Goal: Task Accomplishment & Management: Use online tool/utility

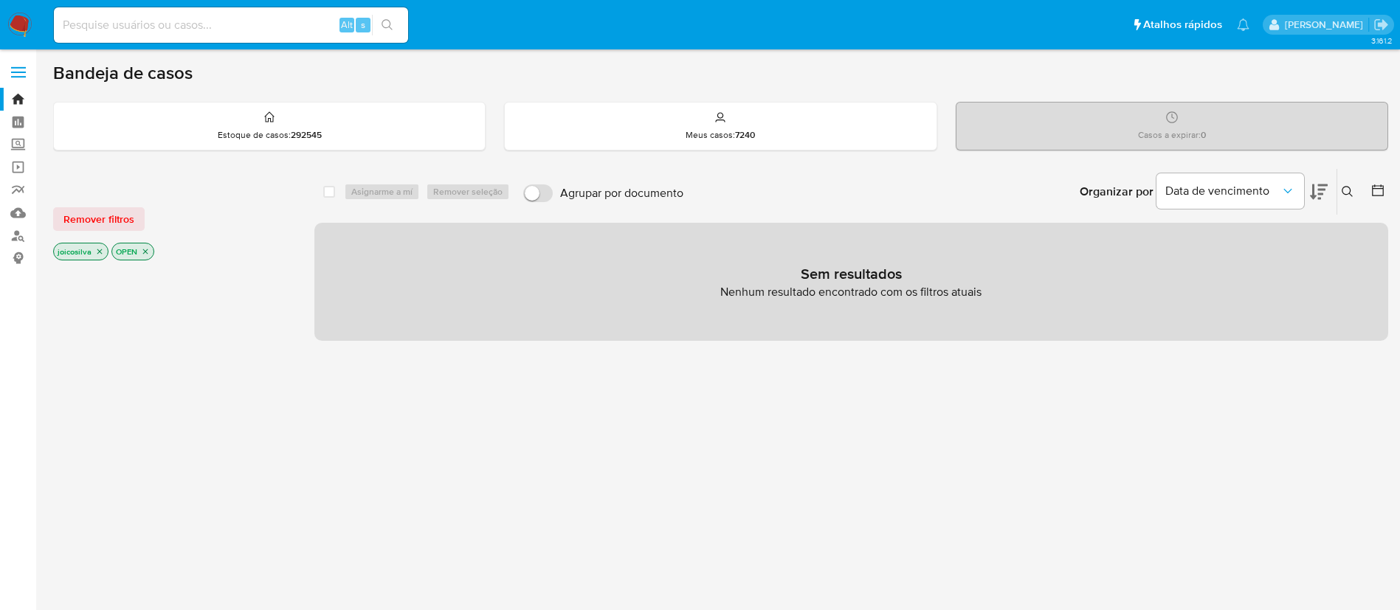
click at [27, 18] on img at bounding box center [19, 25] width 25 height 25
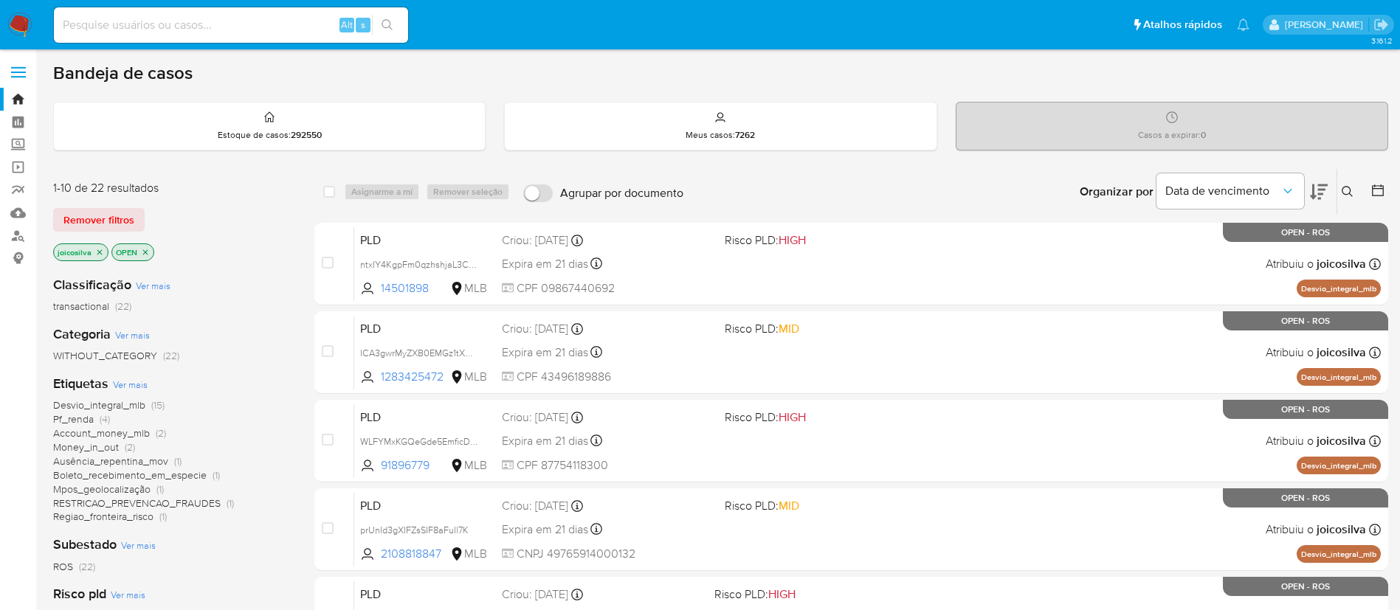
click at [117, 303] on span "(22)" at bounding box center [123, 306] width 16 height 15
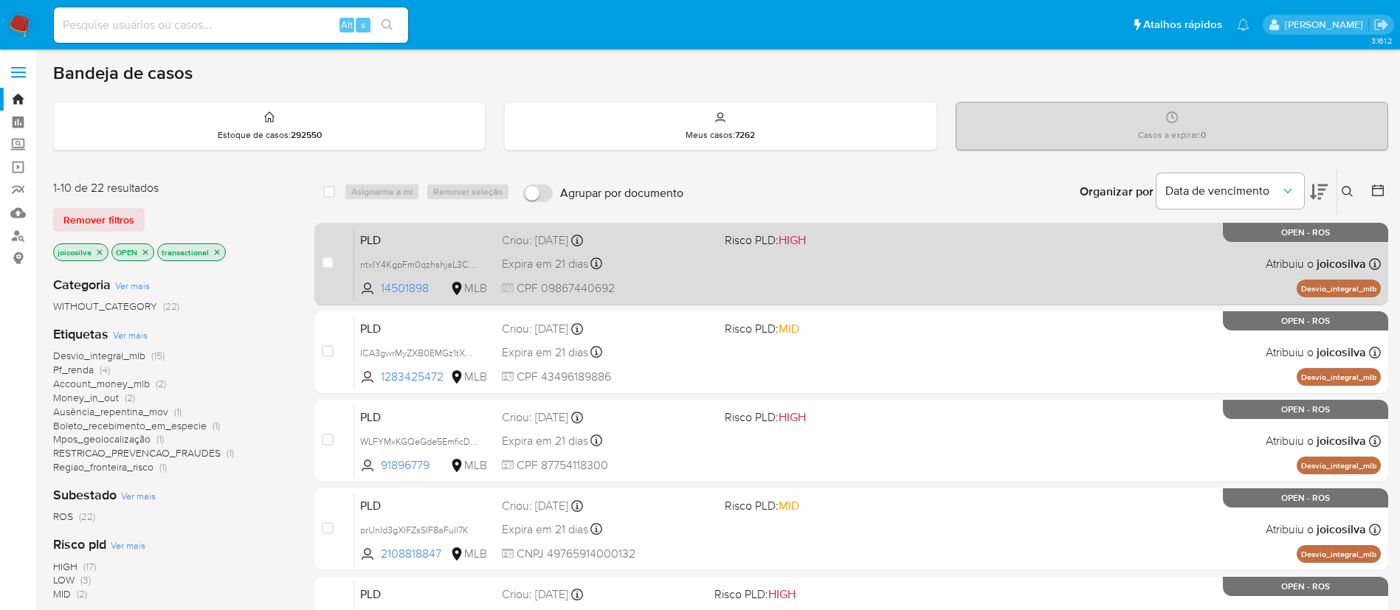
click at [877, 271] on div "PLD ntxIY4KgpFm0qzhshjaL3CVC 14501898 MLB Risco PLD: HIGH Criou: 12/09/2025 Cri…" at bounding box center [867, 264] width 1027 height 75
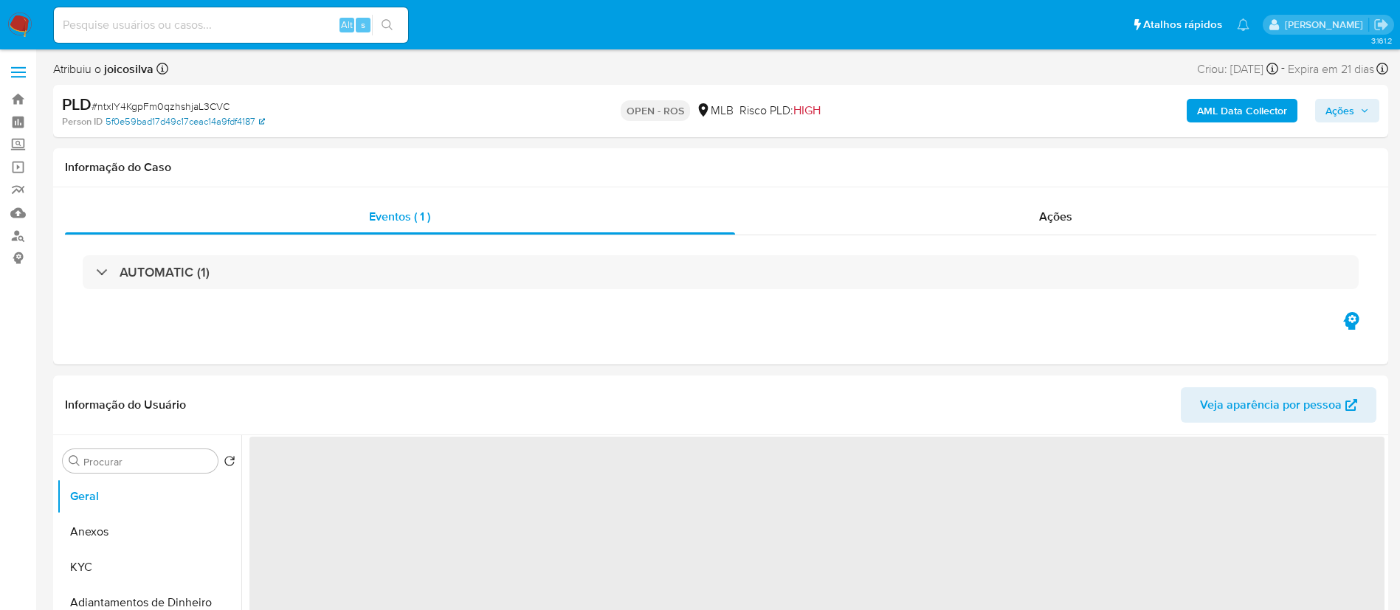
select select "10"
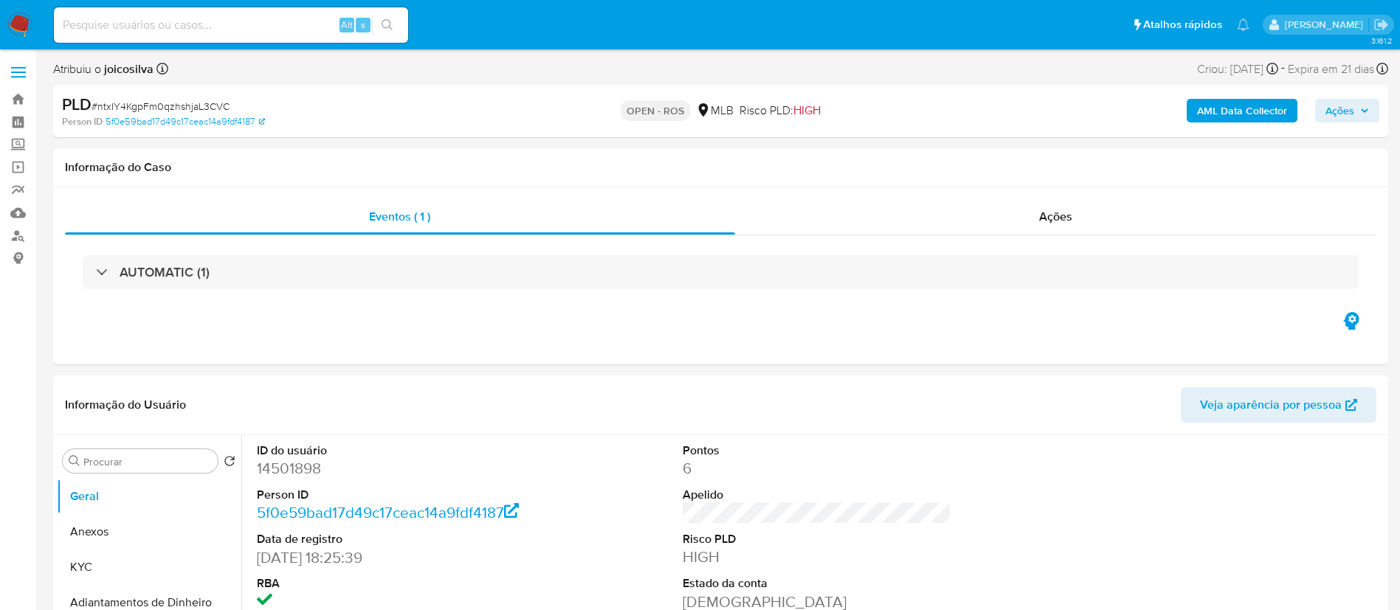
click at [221, 106] on span "# ntxIY4KgpFm0qzhshjaL3CVC" at bounding box center [161, 106] width 138 height 15
copy span "ntxIY4KgpFm0qzhshjaL3CVC"
click at [103, 529] on button "Anexos" at bounding box center [143, 532] width 173 height 35
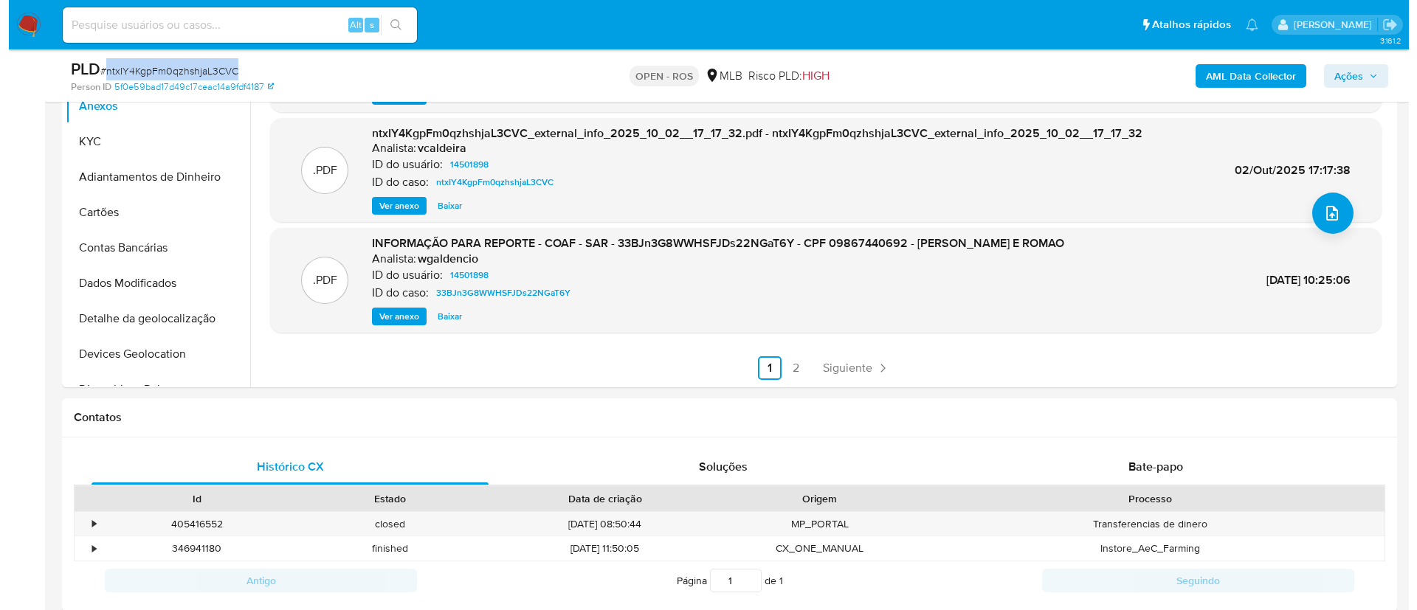
scroll to position [443, 0]
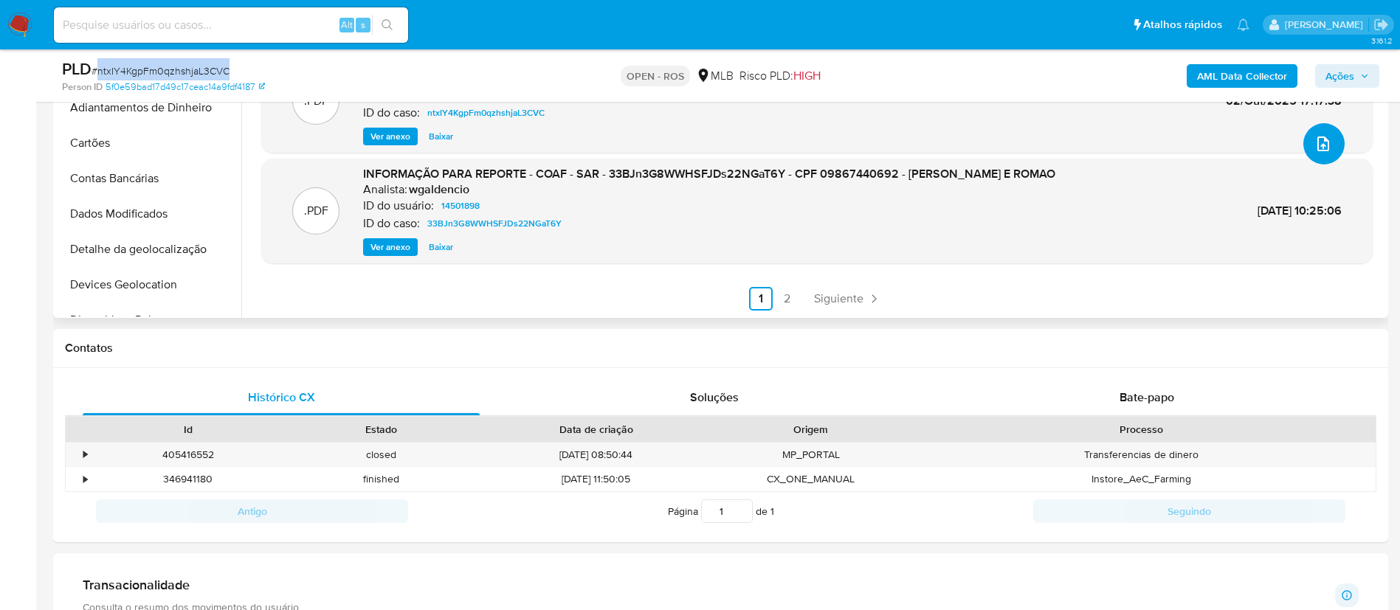
click at [1315, 142] on icon "upload-file" at bounding box center [1324, 144] width 18 height 18
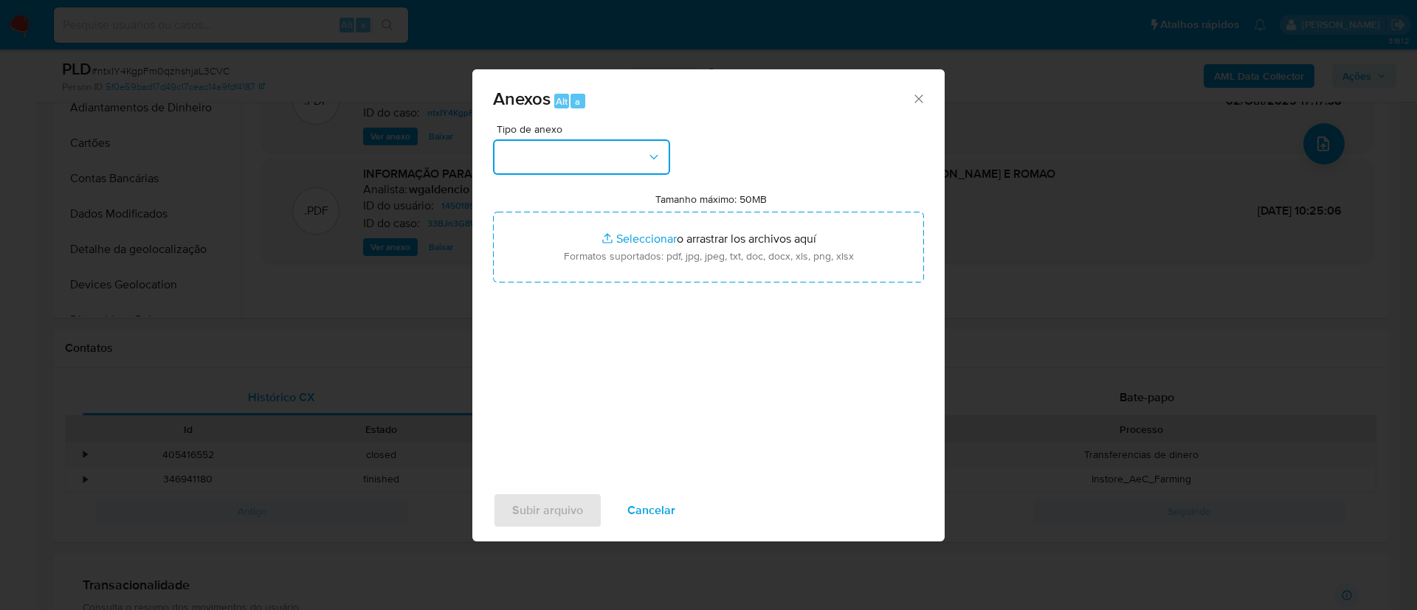
click at [627, 162] on button "button" at bounding box center [581, 157] width 177 height 35
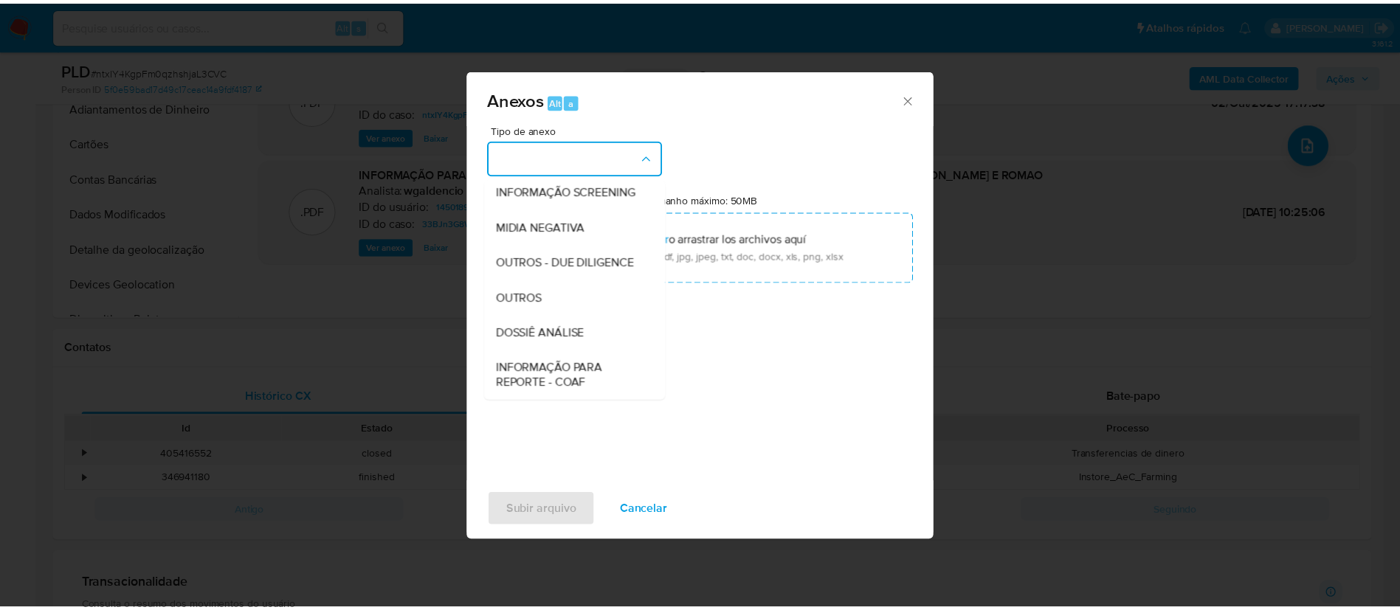
scroll to position [227, 0]
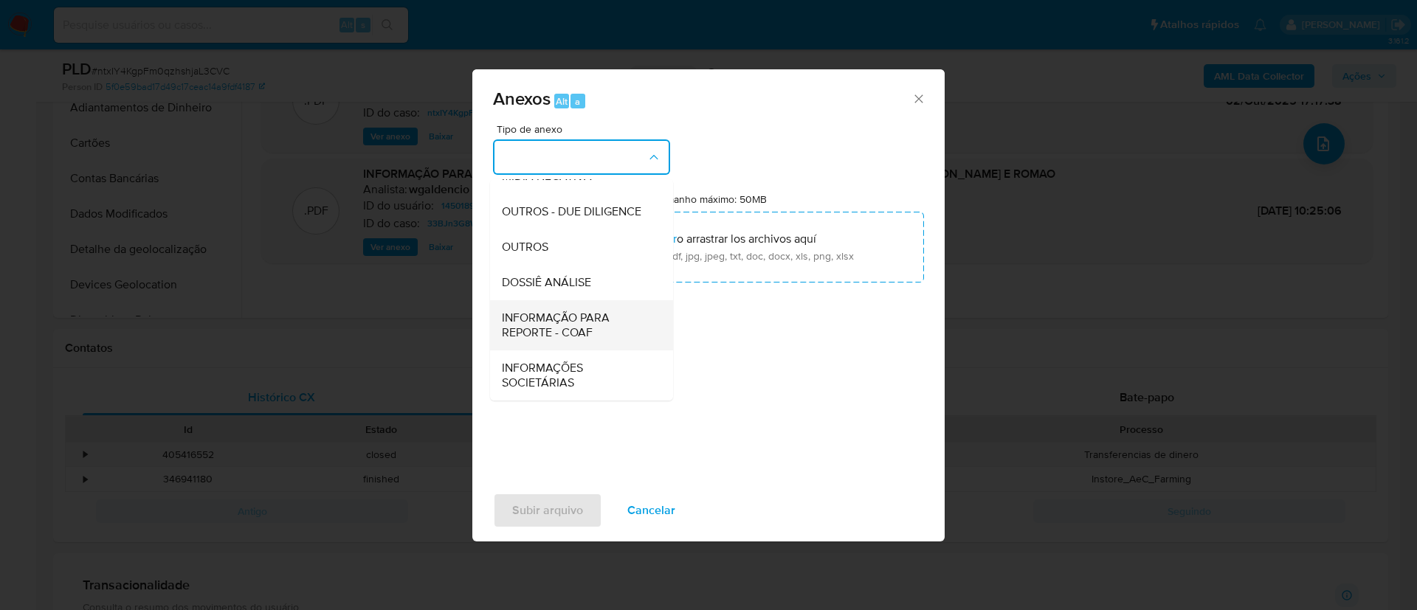
click at [591, 331] on span "INFORMAÇÃO PARA REPORTE - COAF" at bounding box center [577, 326] width 151 height 30
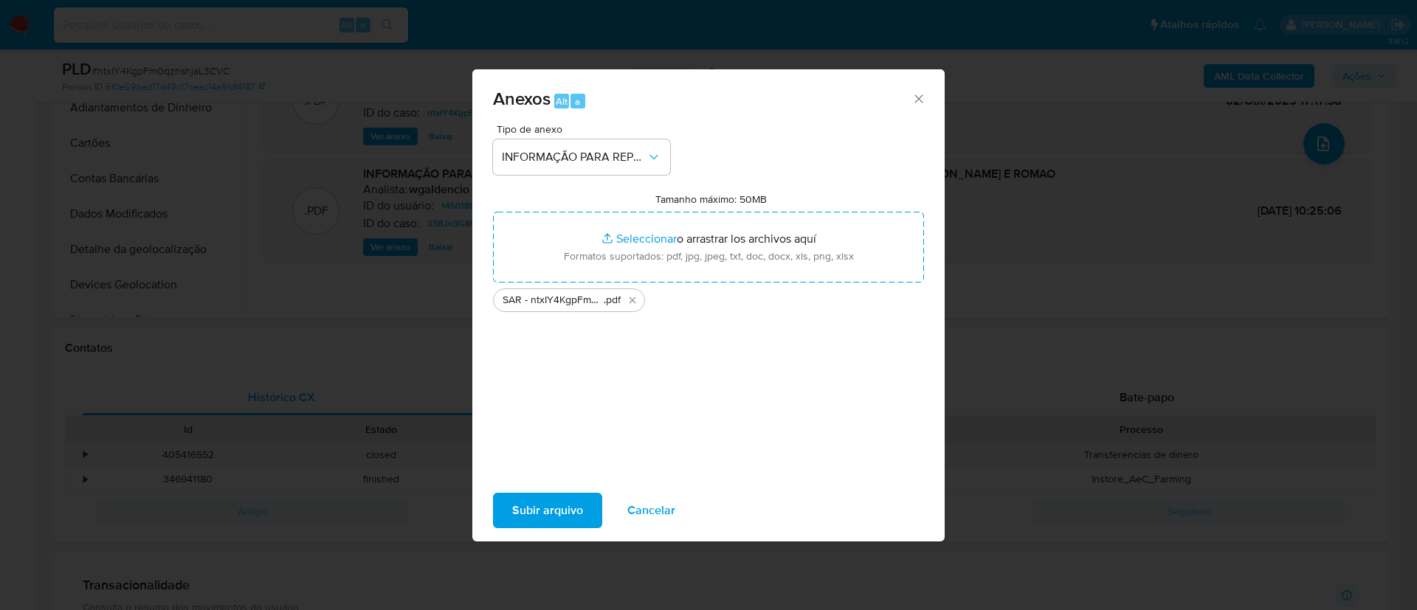
click at [555, 503] on span "Subir arquivo" at bounding box center [547, 511] width 71 height 32
click at [565, 510] on span "Subir arquivo" at bounding box center [547, 511] width 71 height 32
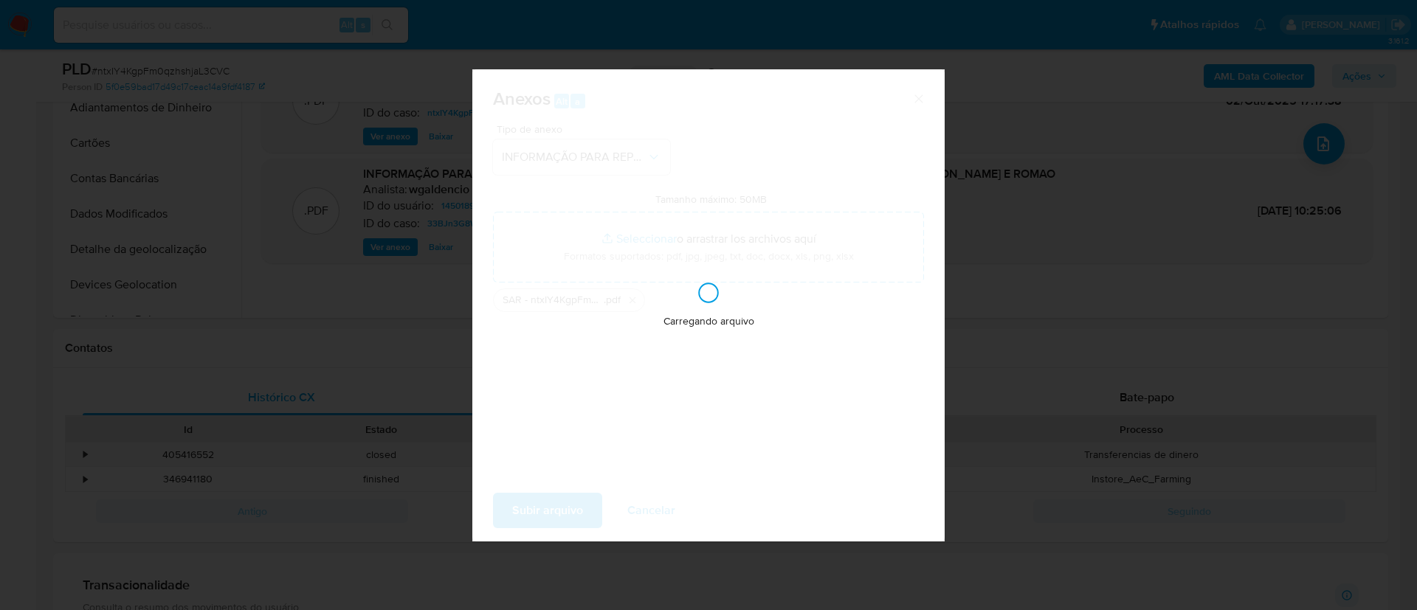
click at [1202, 469] on div "Anexos Alt a Tipo de anexo INFORMAÇÃO PARA REPORTE - COAF Tamanho máximo: 50MB …" at bounding box center [708, 305] width 1417 height 610
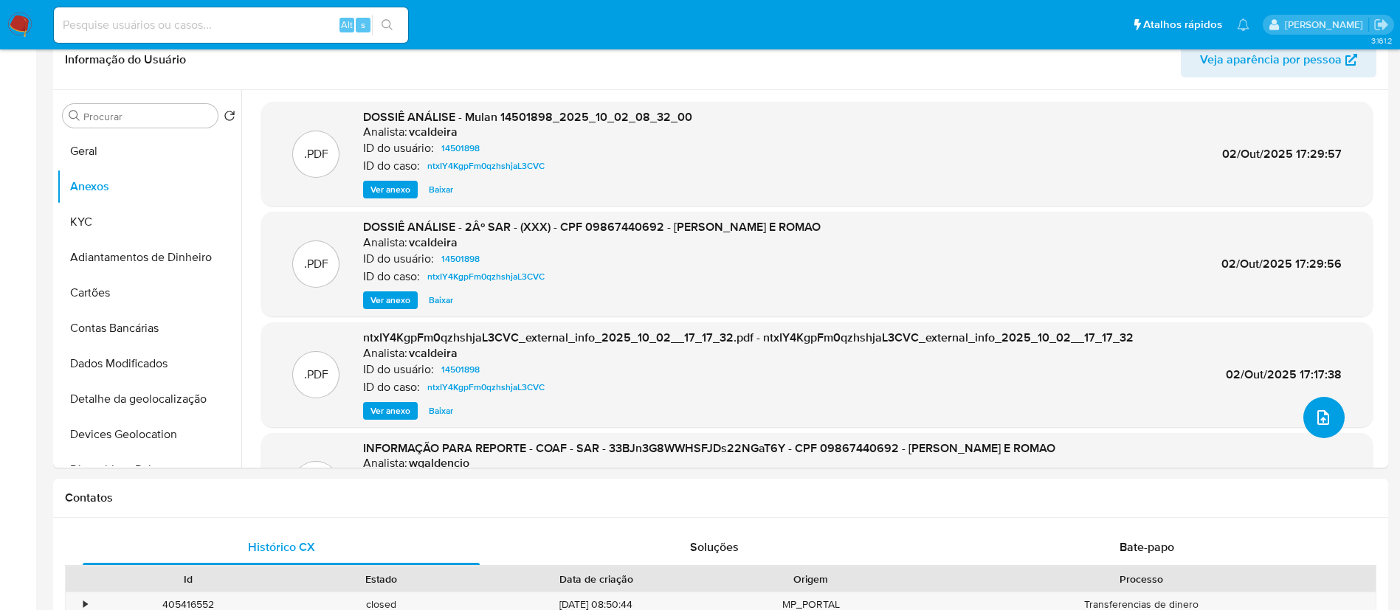
scroll to position [0, 0]
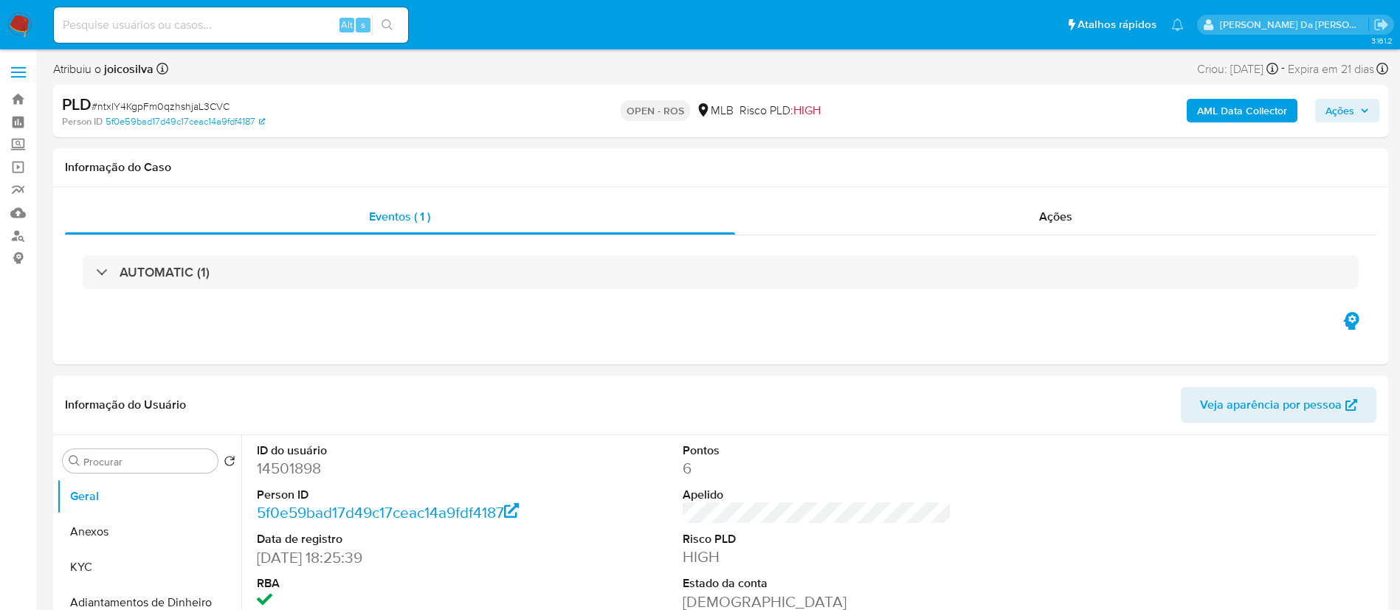
select select "10"
click at [113, 537] on button "Anexos" at bounding box center [143, 532] width 173 height 35
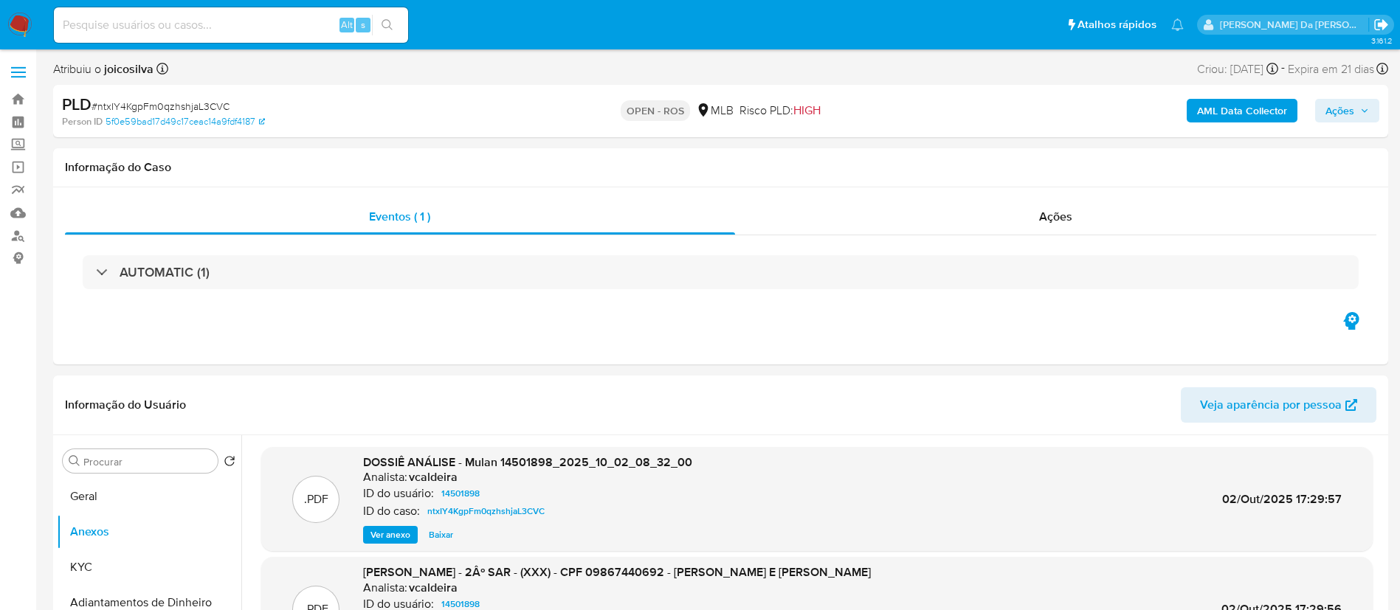
click at [1379, 24] on icon "Sair" at bounding box center [1380, 24] width 13 height 11
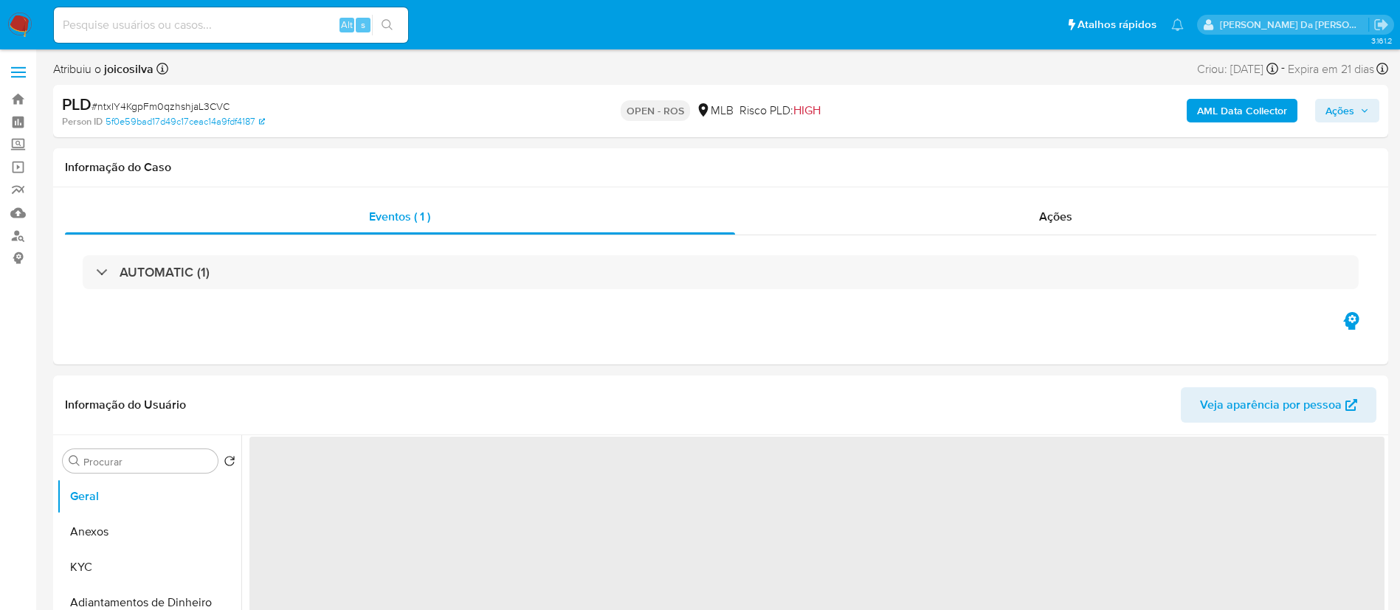
select select "10"
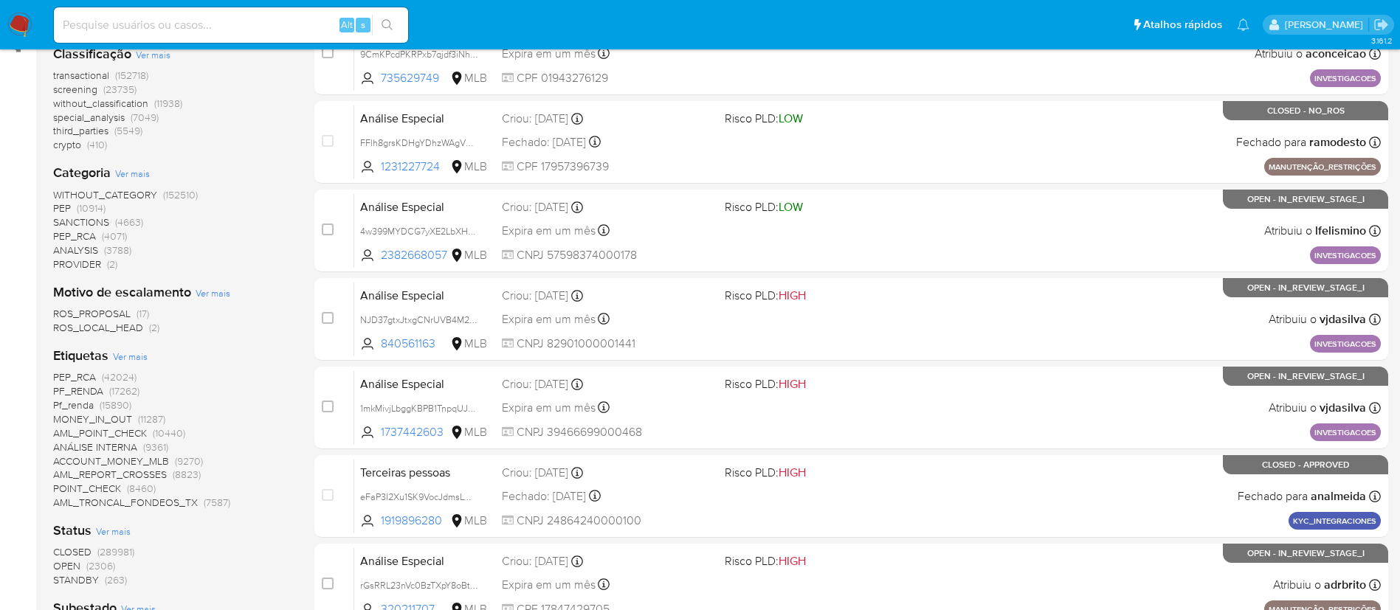
scroll to position [332, 0]
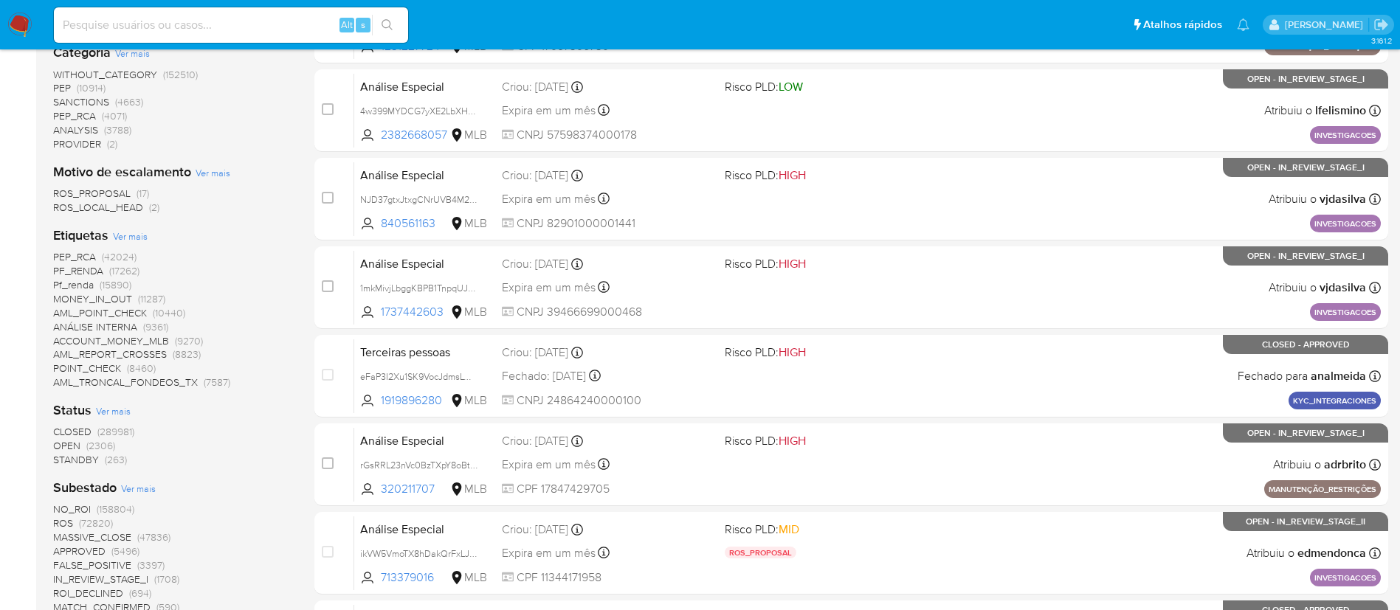
click at [88, 446] on span "(2306)" at bounding box center [100, 445] width 29 height 15
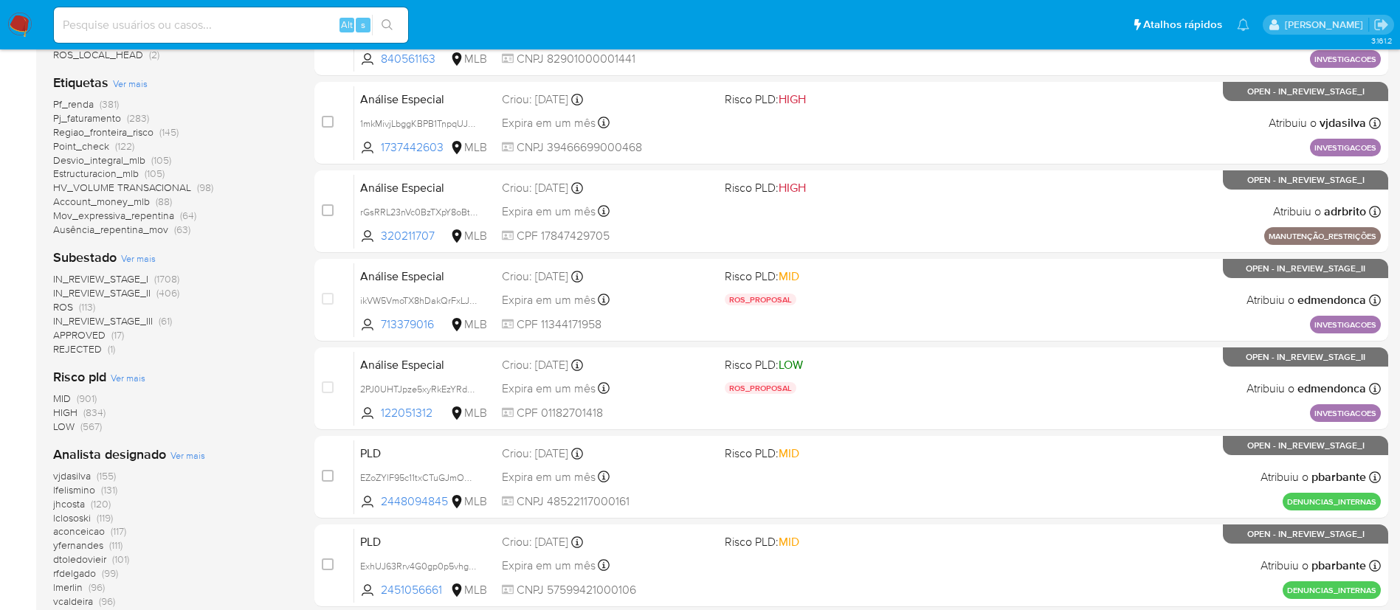
scroll to position [443, 0]
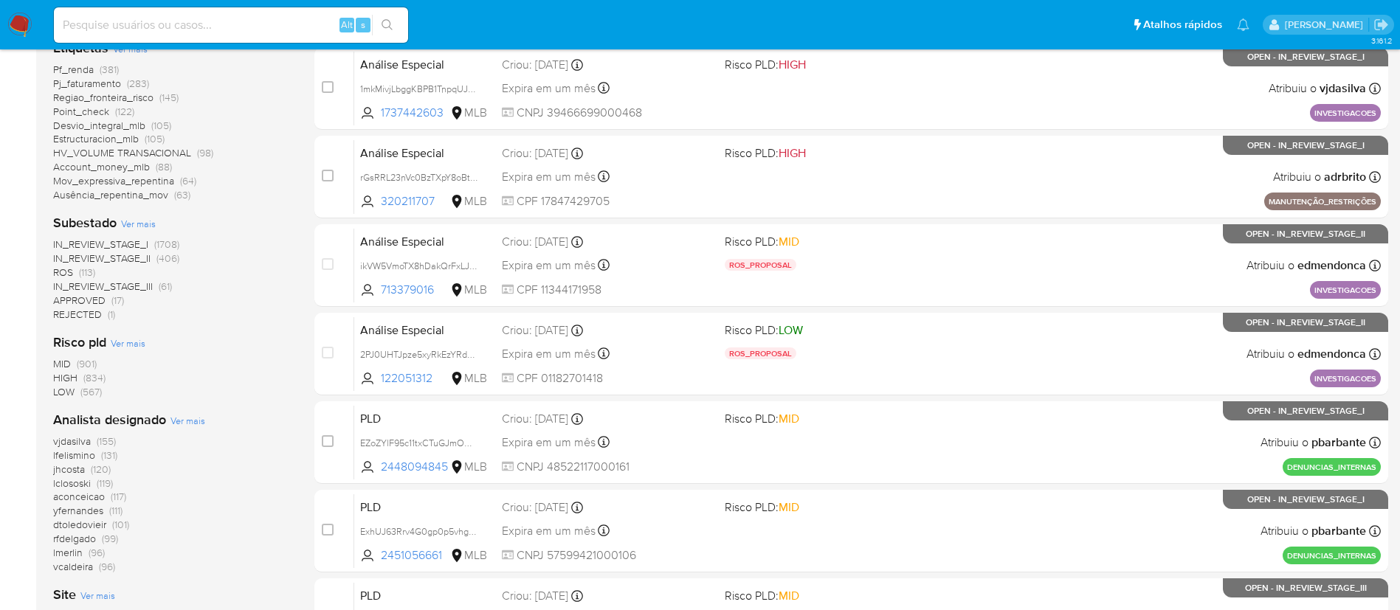
click at [82, 272] on span "(113)" at bounding box center [87, 272] width 16 height 15
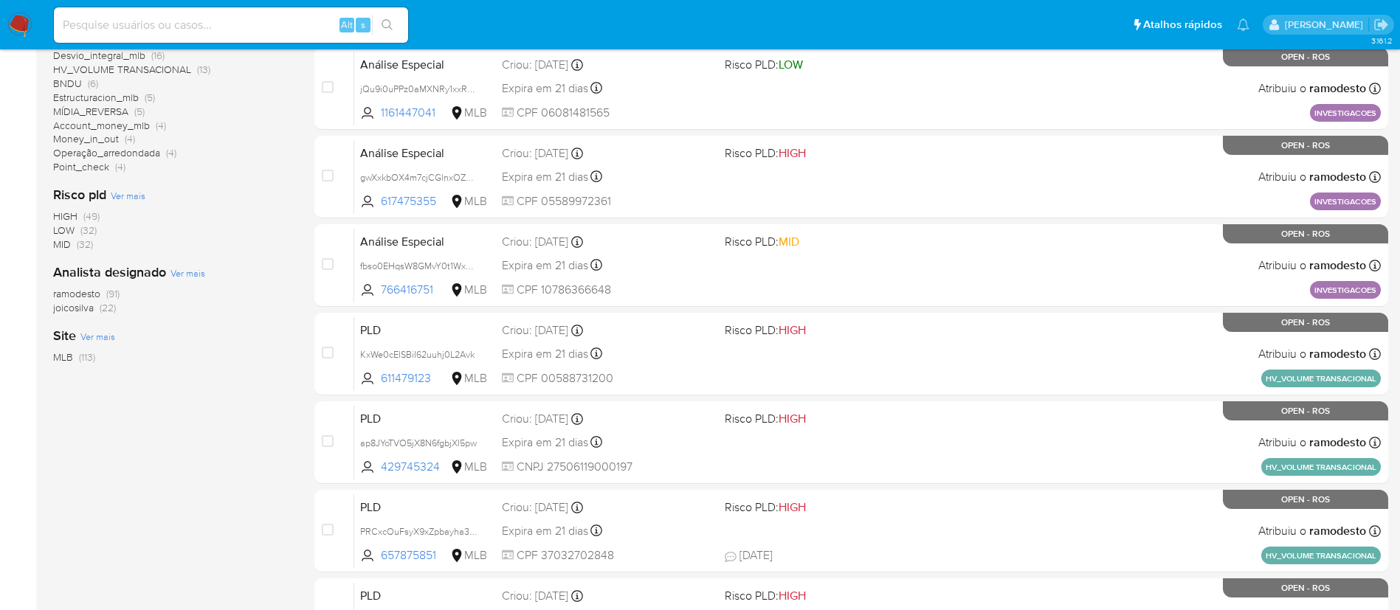
click at [103, 308] on span "(22)" at bounding box center [108, 307] width 16 height 15
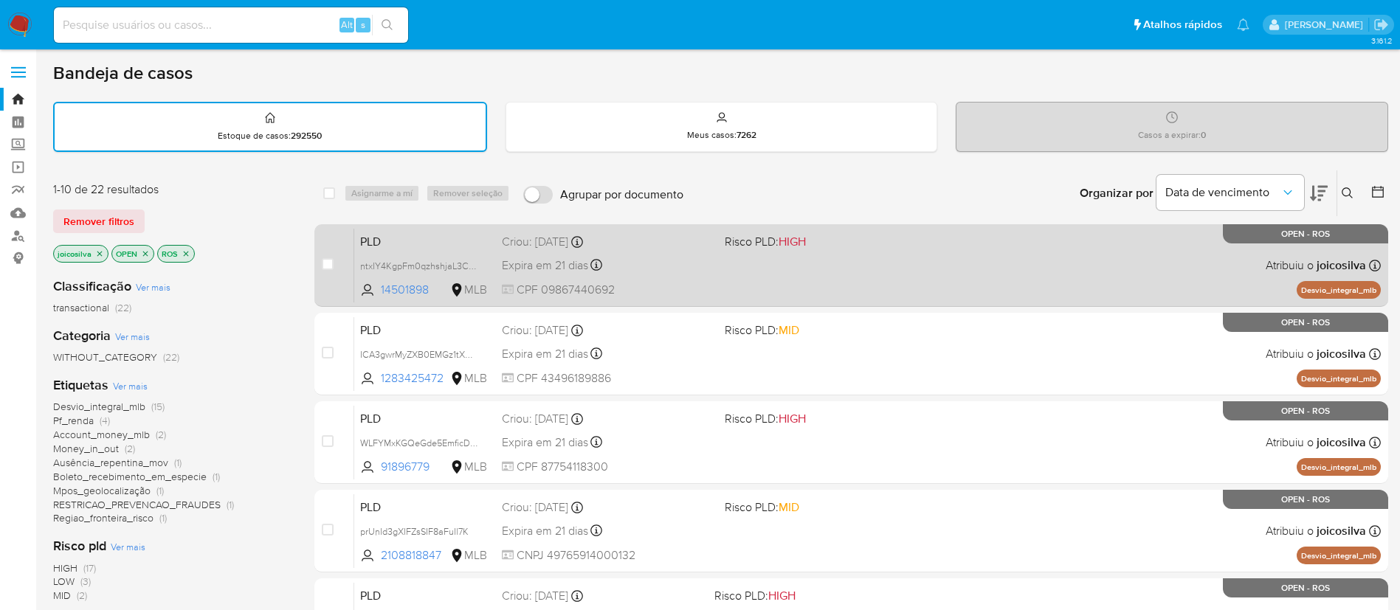
click at [830, 276] on div "PLD ntxIY4KgpFm0qzhshjaL3CVC 14501898 MLB Risco PLD: HIGH Criou: 12/09/2025 Cri…" at bounding box center [867, 265] width 1027 height 75
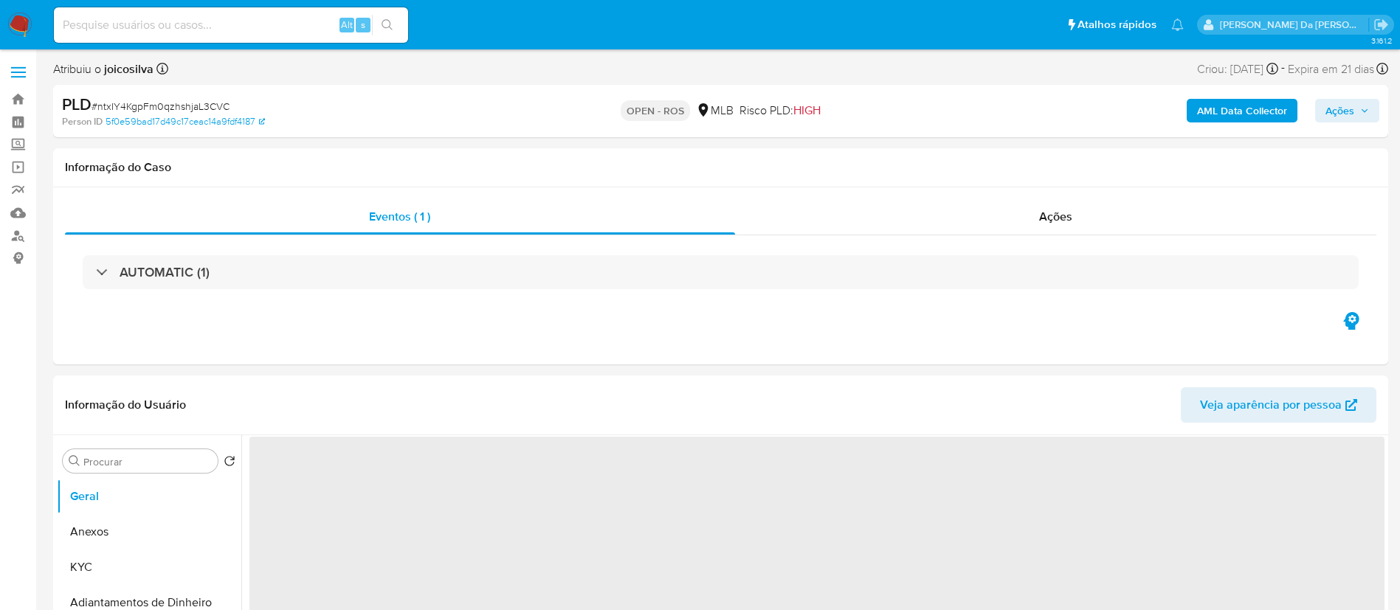
click at [223, 106] on span "# ntxIY4KgpFm0qzhshjaL3CVC" at bounding box center [161, 106] width 138 height 15
select select "10"
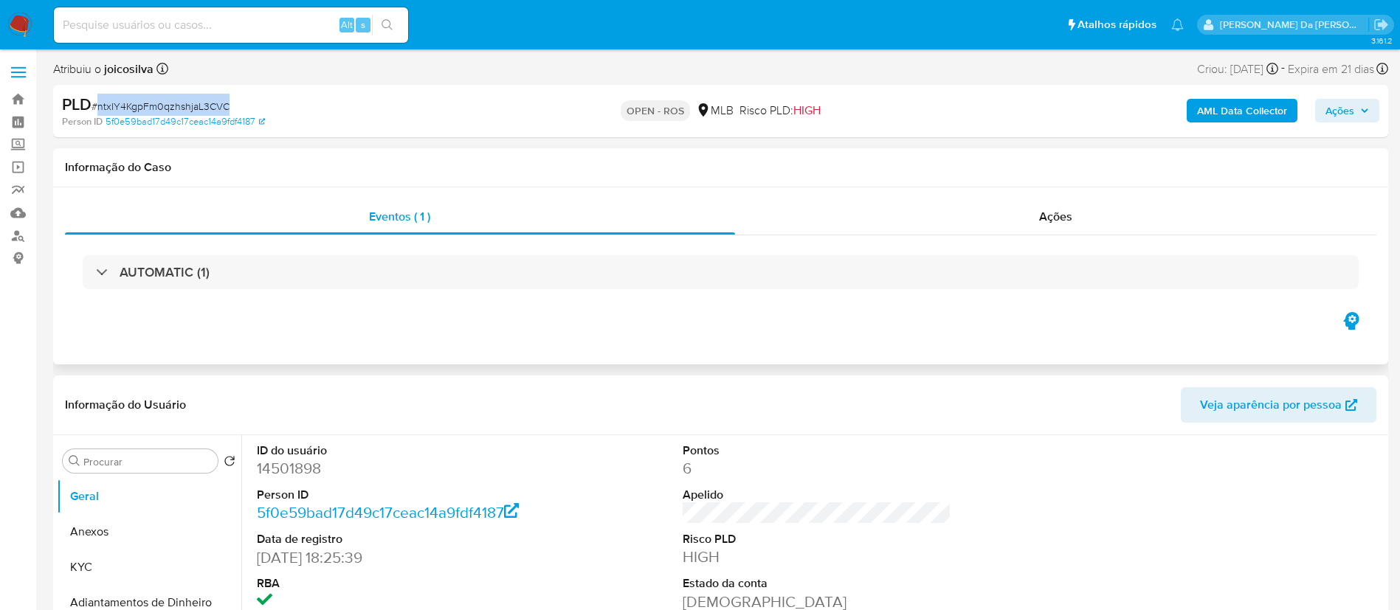
copy span "ntxIY4KgpFm0qzhshjaL3CVC"
click at [111, 534] on button "Anexos" at bounding box center [143, 532] width 173 height 35
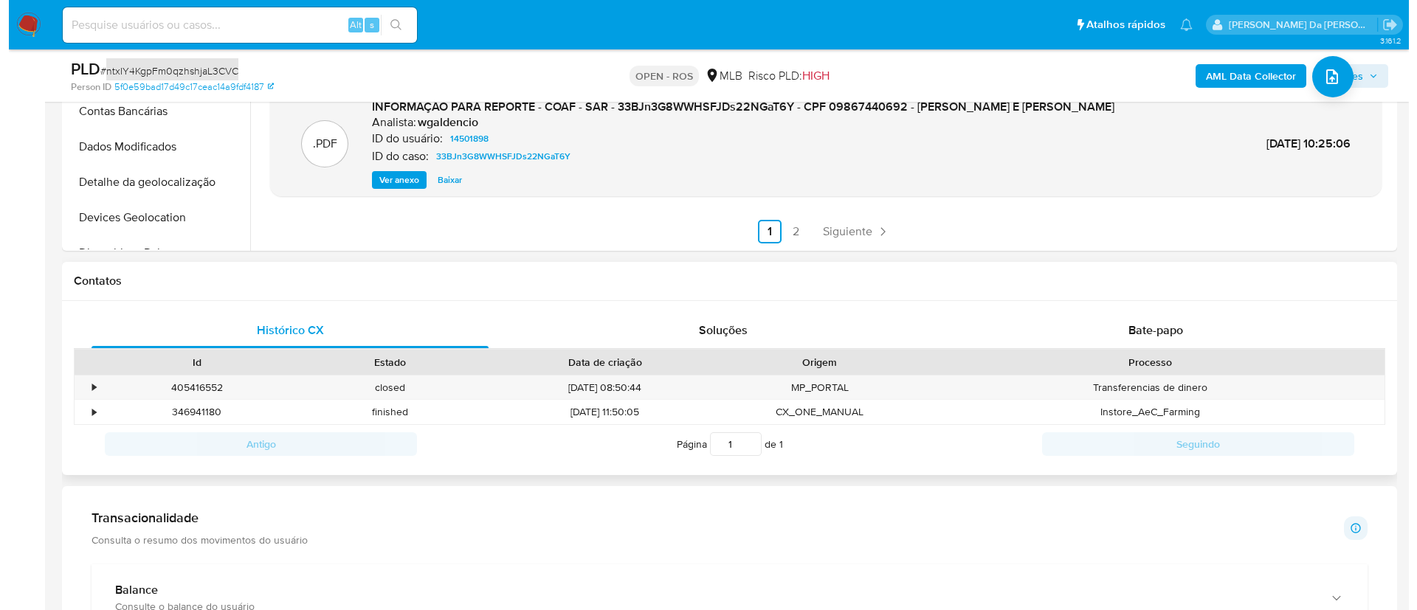
scroll to position [443, 0]
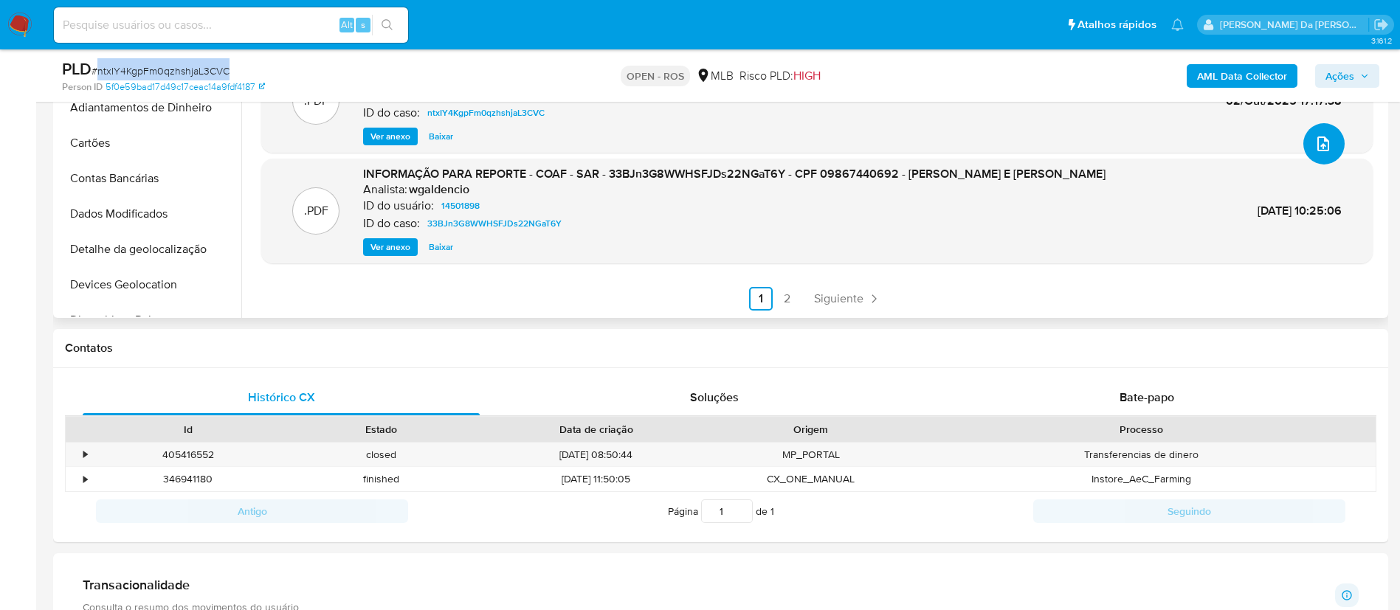
click at [1322, 154] on button "upload-file" at bounding box center [1324, 143] width 41 height 41
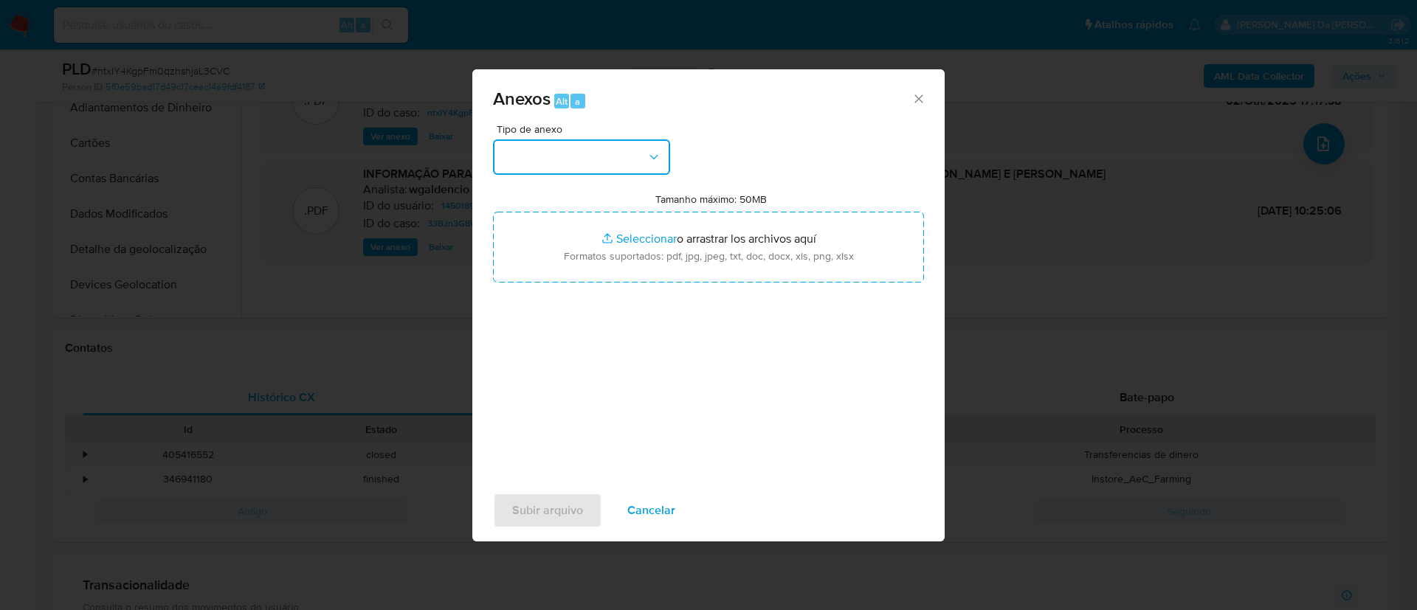
click at [632, 156] on button "button" at bounding box center [581, 157] width 177 height 35
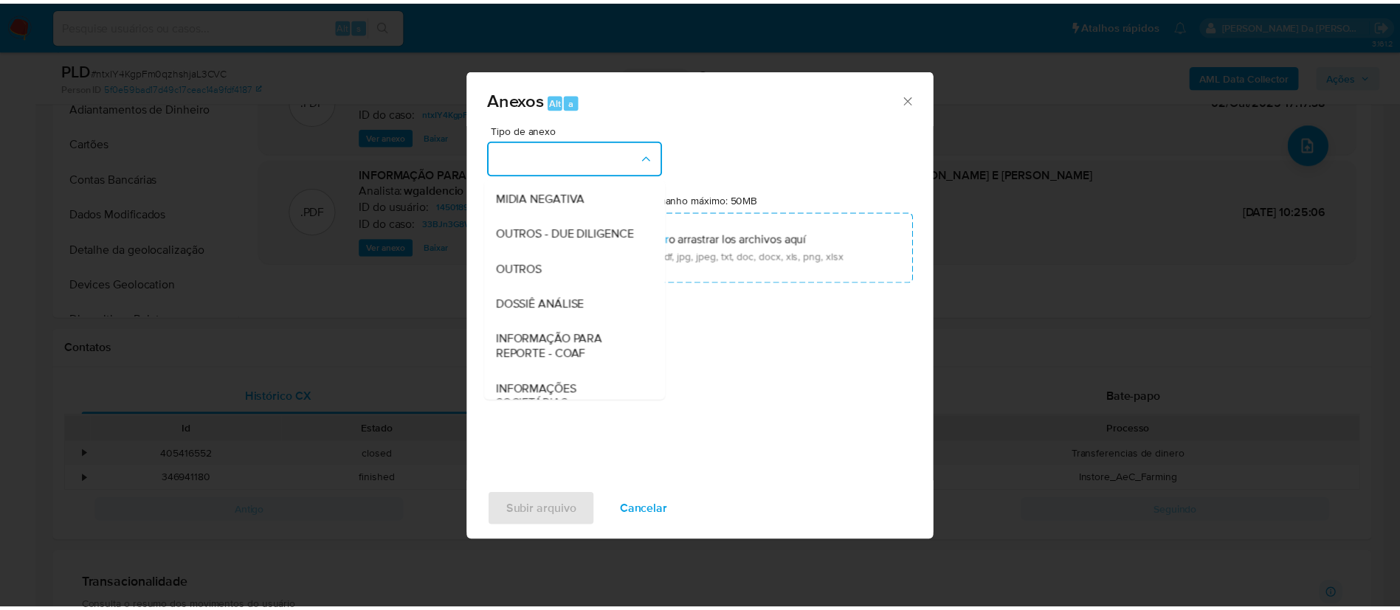
scroll to position [227, 0]
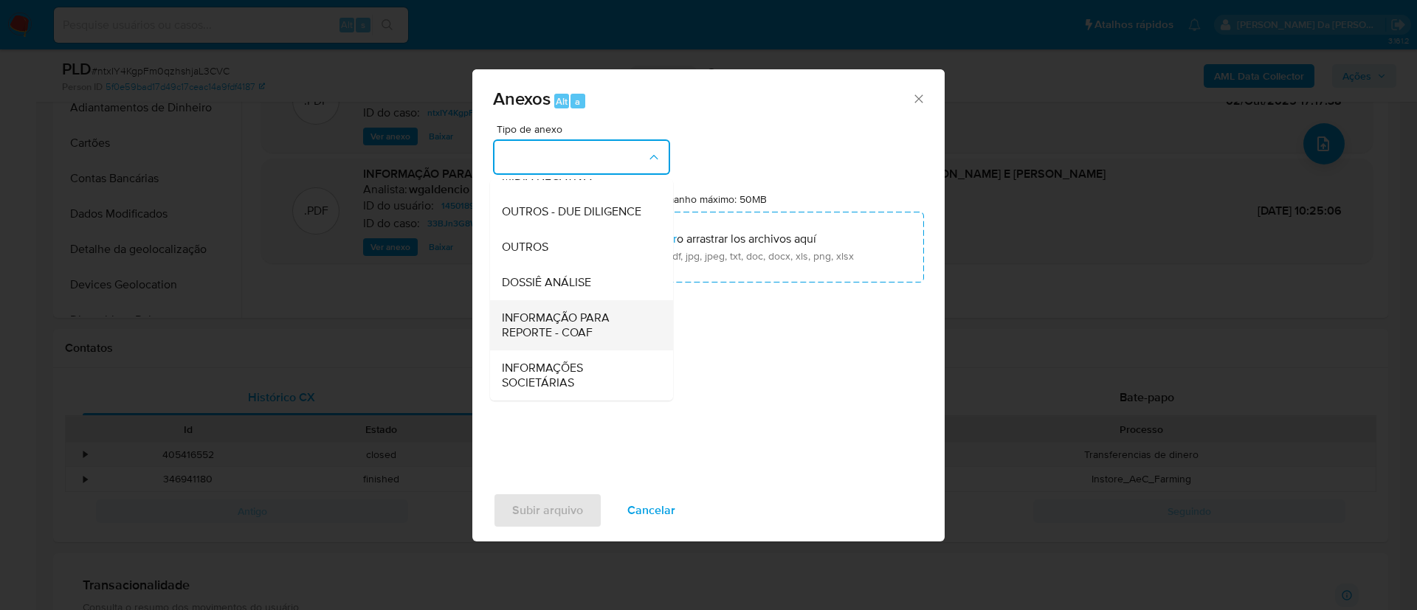
click at [593, 324] on span "INFORMAÇÃO PARA REPORTE - COAF" at bounding box center [577, 326] width 151 height 30
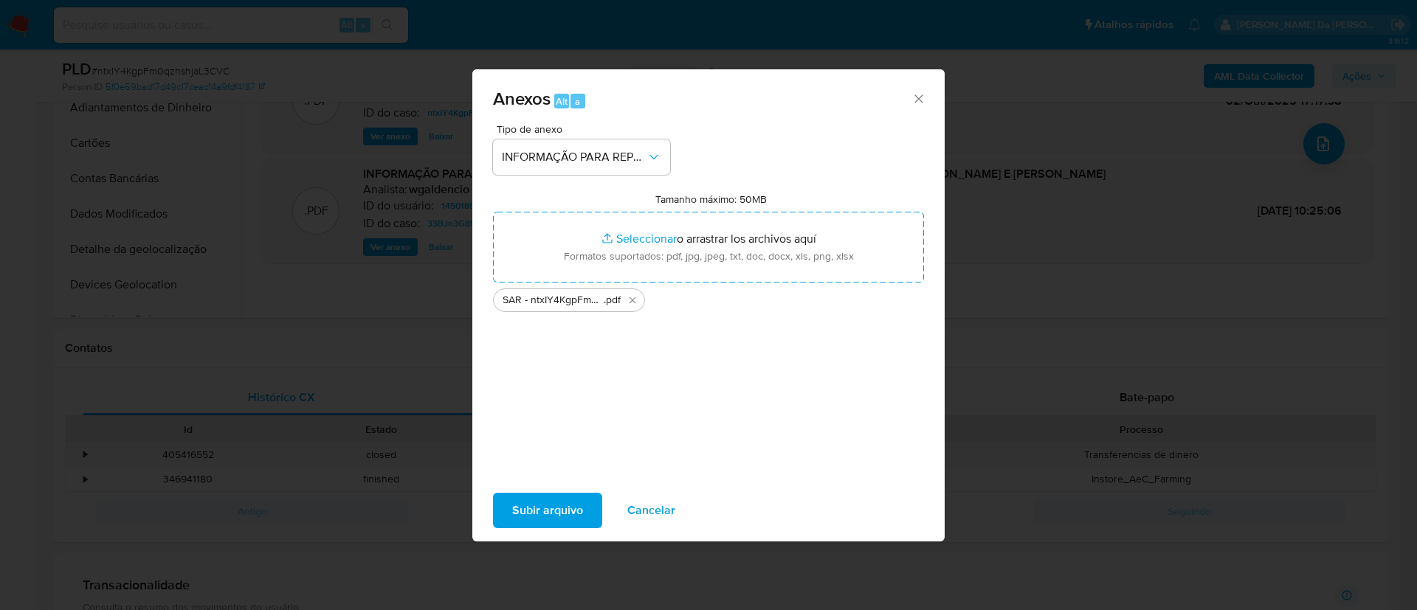
click at [569, 509] on span "Subir arquivo" at bounding box center [547, 511] width 71 height 32
click at [548, 511] on span "Subir arquivo" at bounding box center [547, 511] width 71 height 32
click at [644, 513] on span "Cancelar" at bounding box center [651, 511] width 48 height 32
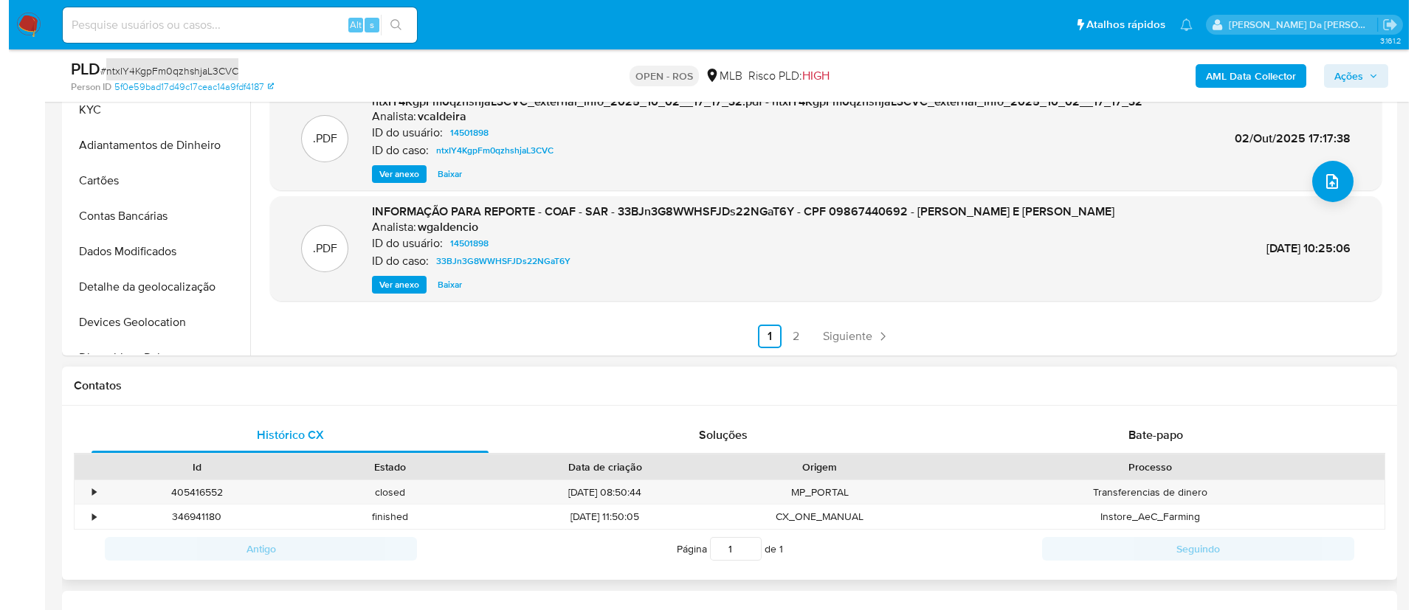
scroll to position [443, 0]
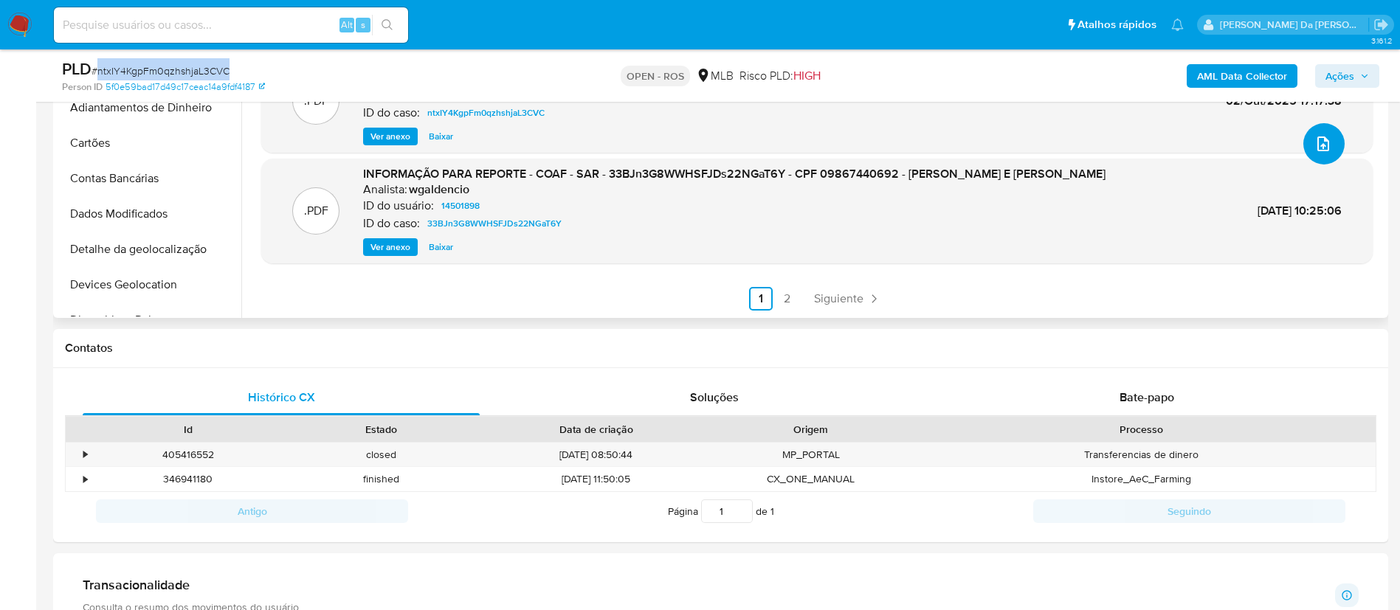
click at [1320, 152] on icon "upload-file" at bounding box center [1324, 144] width 18 height 18
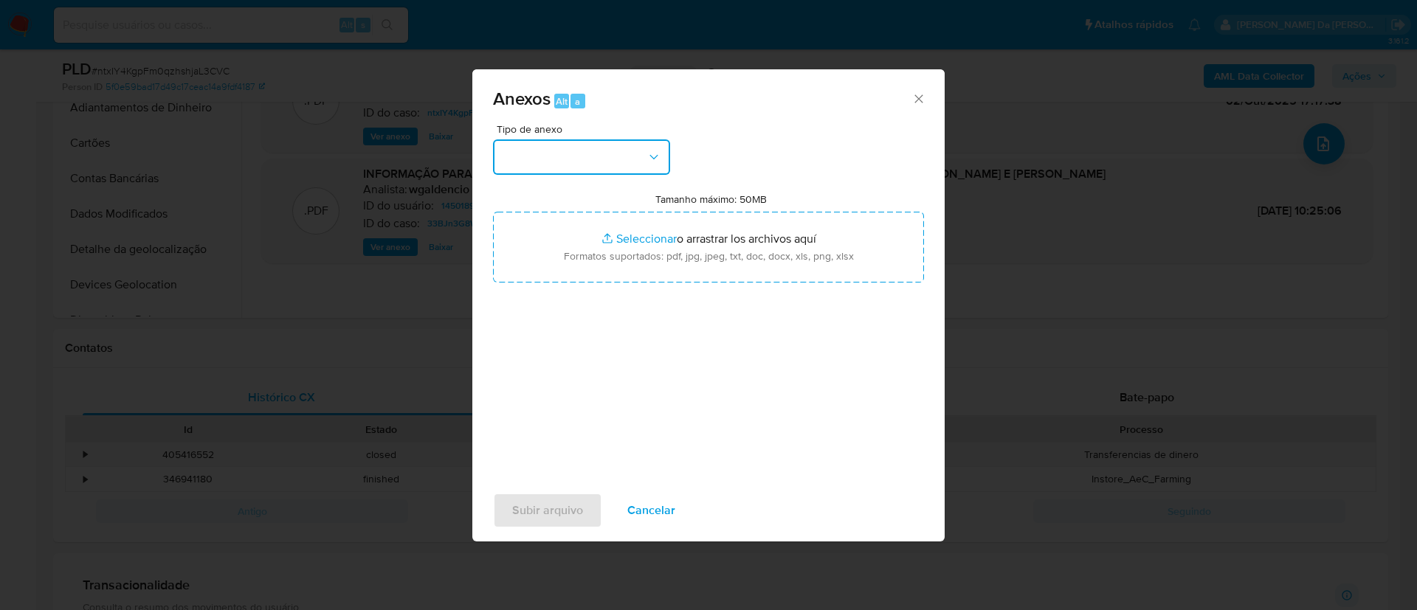
click at [665, 162] on button "button" at bounding box center [581, 157] width 177 height 35
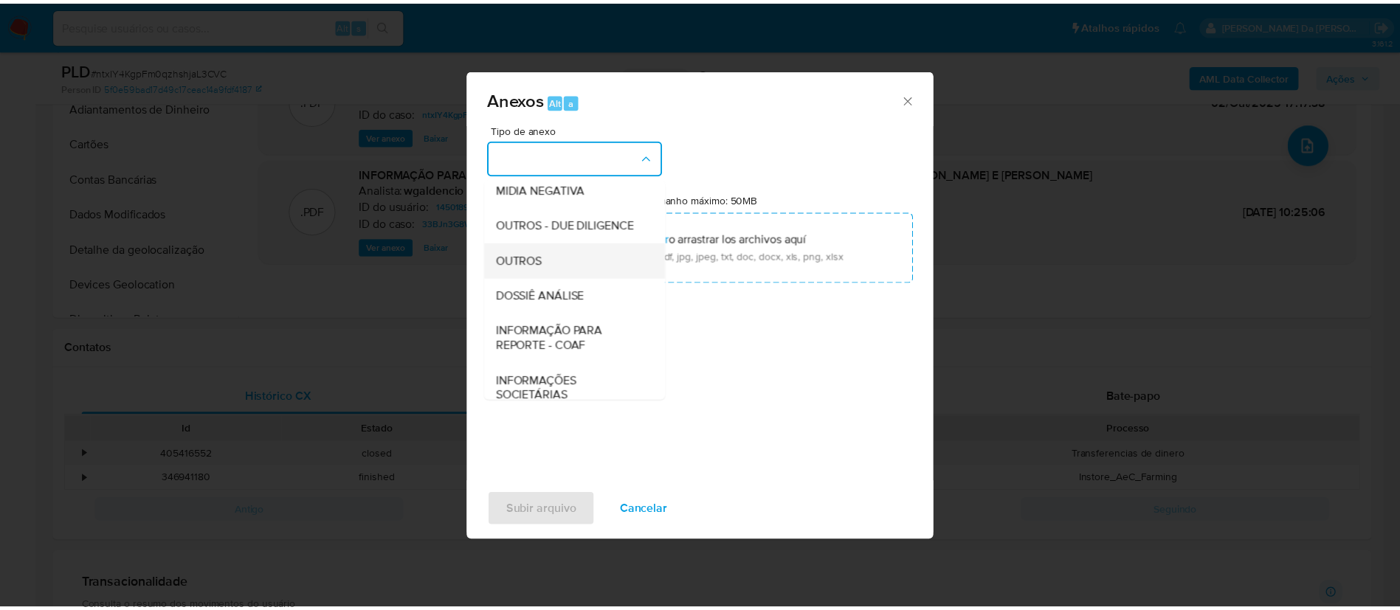
scroll to position [227, 0]
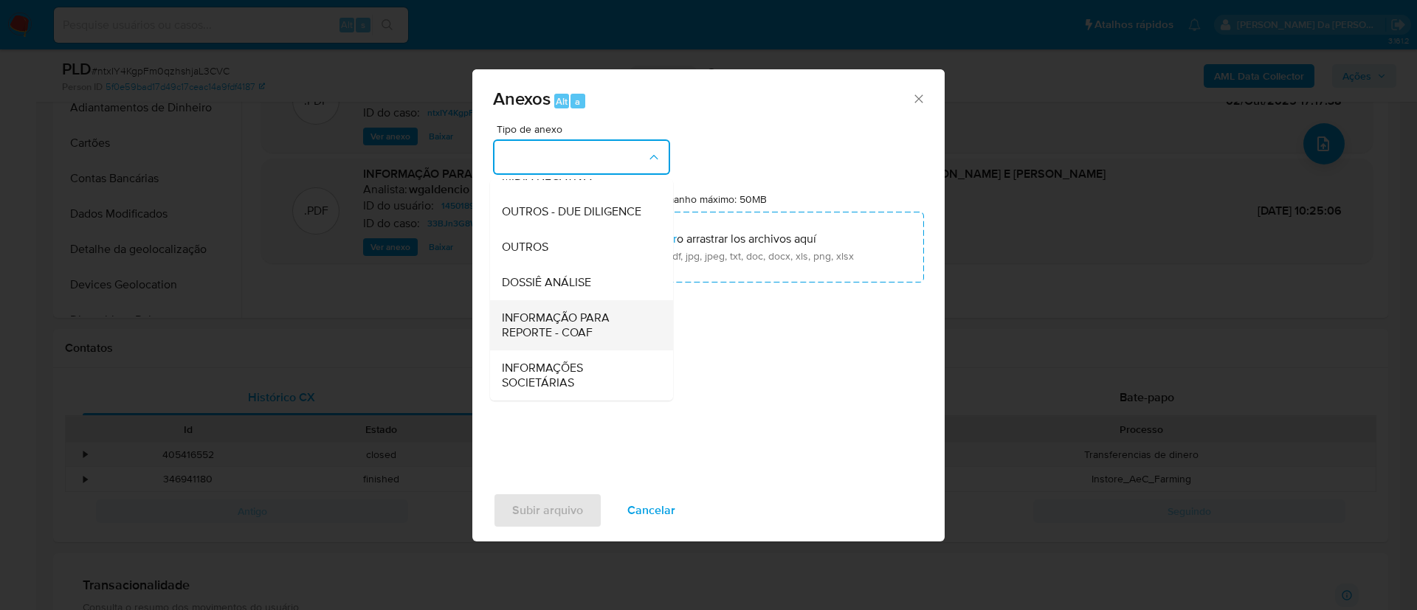
click at [585, 334] on span "INFORMAÇÃO PARA REPORTE - COAF" at bounding box center [577, 326] width 151 height 30
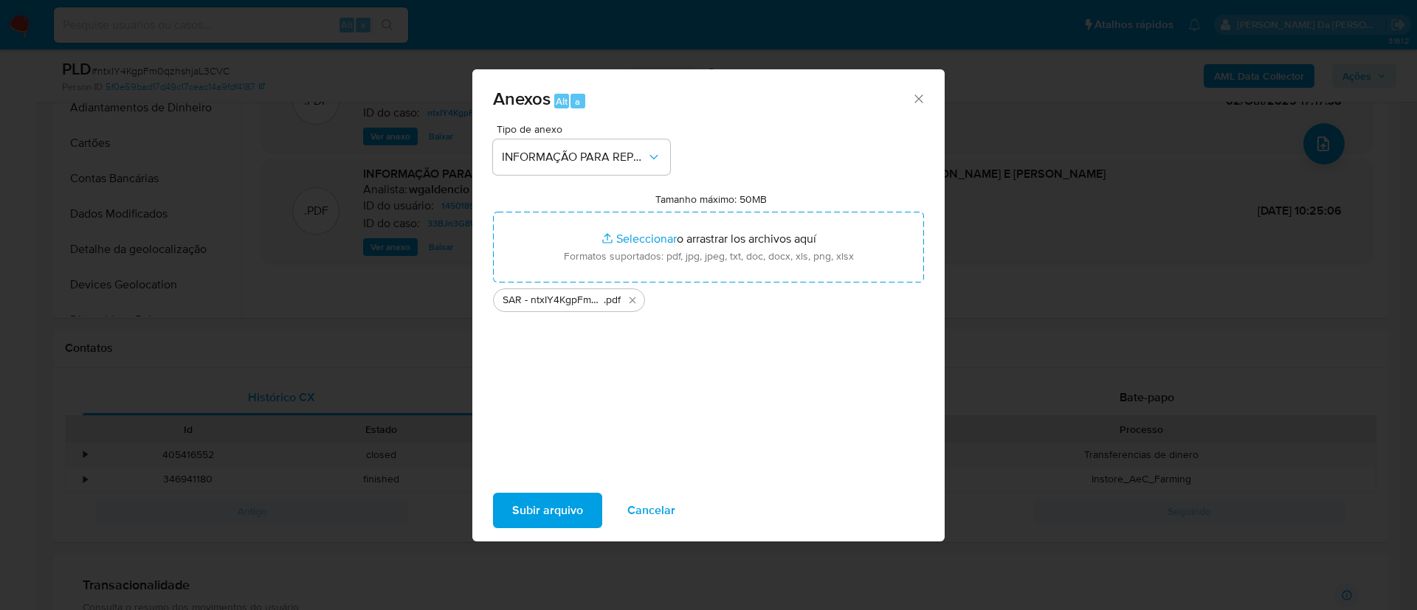
click at [568, 505] on span "Subir arquivo" at bounding box center [547, 511] width 71 height 32
click at [668, 503] on span "Cancelar" at bounding box center [651, 511] width 48 height 32
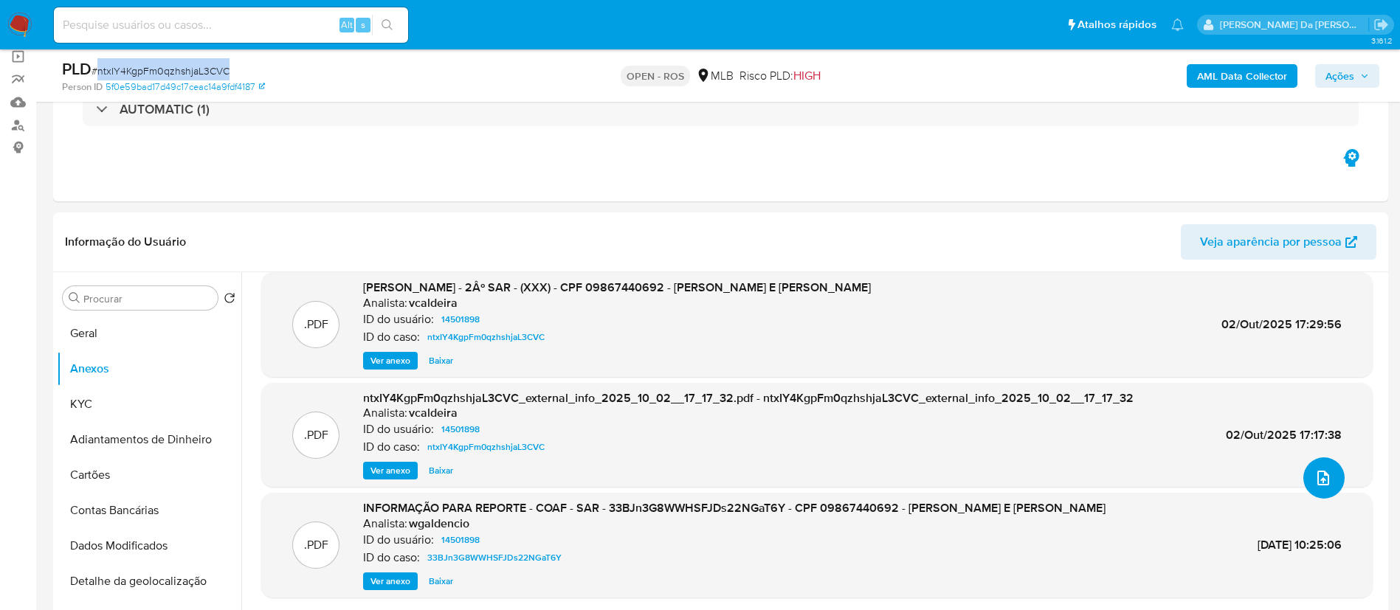
scroll to position [124, 0]
